Goal: Find specific page/section: Find specific page/section

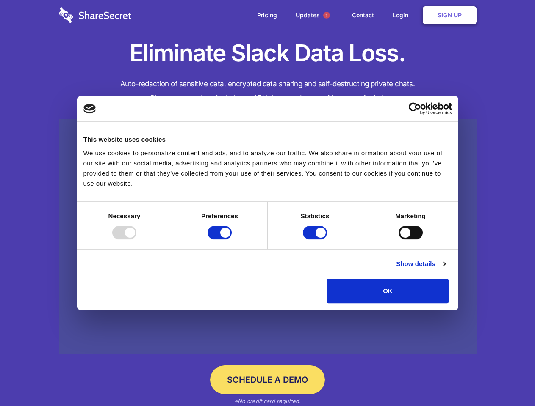
click at [136, 240] on div at bounding box center [124, 233] width 24 height 14
click at [232, 240] on input "Preferences" at bounding box center [219, 233] width 24 height 14
checkbox input "false"
click at [316, 240] on input "Statistics" at bounding box center [315, 233] width 24 height 14
checkbox input "false"
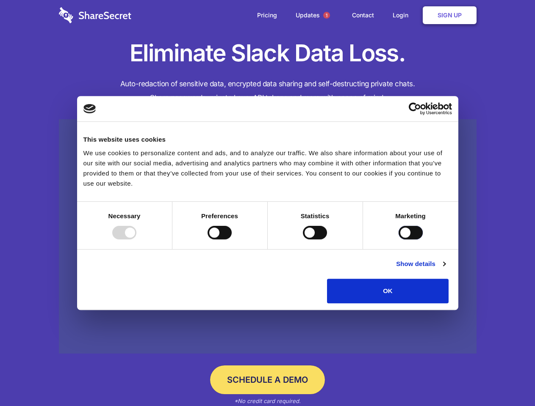
click at [398, 240] on input "Marketing" at bounding box center [410, 233] width 24 height 14
checkbox input "true"
click at [445, 269] on link "Show details" at bounding box center [420, 264] width 49 height 10
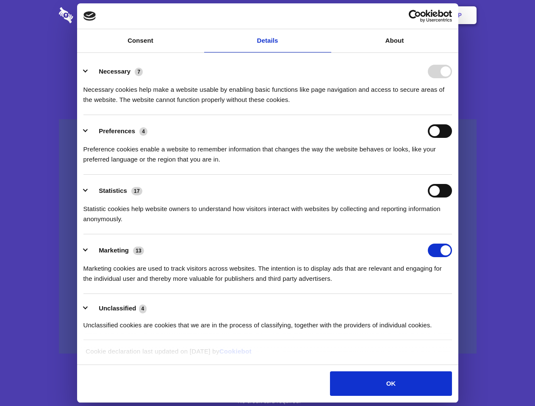
click at [452, 115] on li "Necessary 7 Necessary cookies help make a website usable by enabling basic func…" at bounding box center [267, 85] width 368 height 60
click at [326, 15] on span "1" at bounding box center [326, 15] width 7 height 7
